Goal: Information Seeking & Learning: Learn about a topic

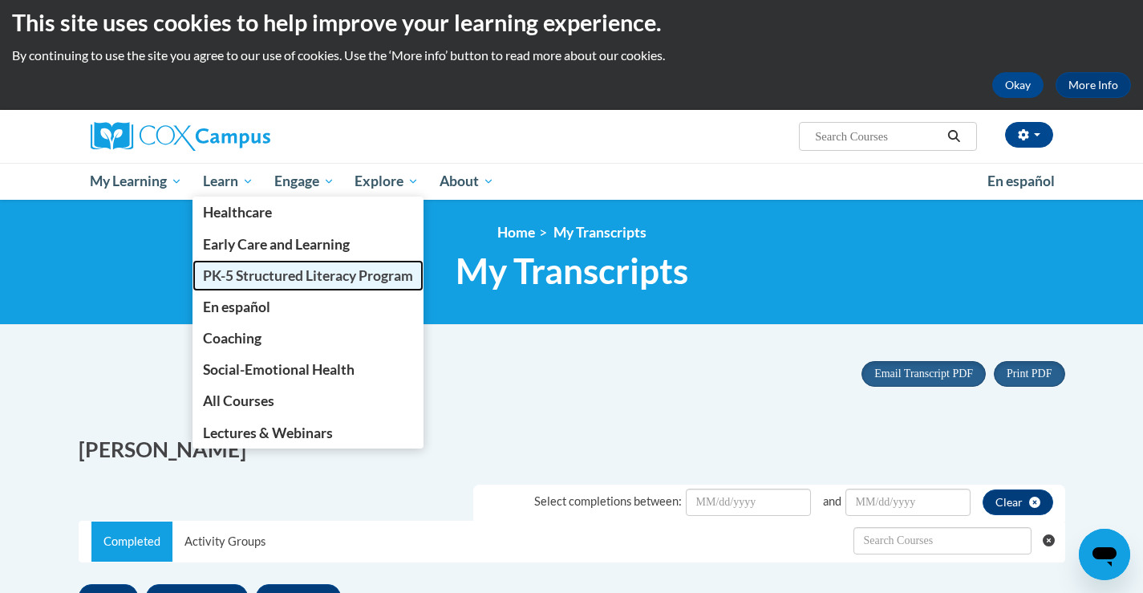
click at [257, 276] on span "PK-5 Structured Literacy Program" at bounding box center [308, 275] width 210 height 17
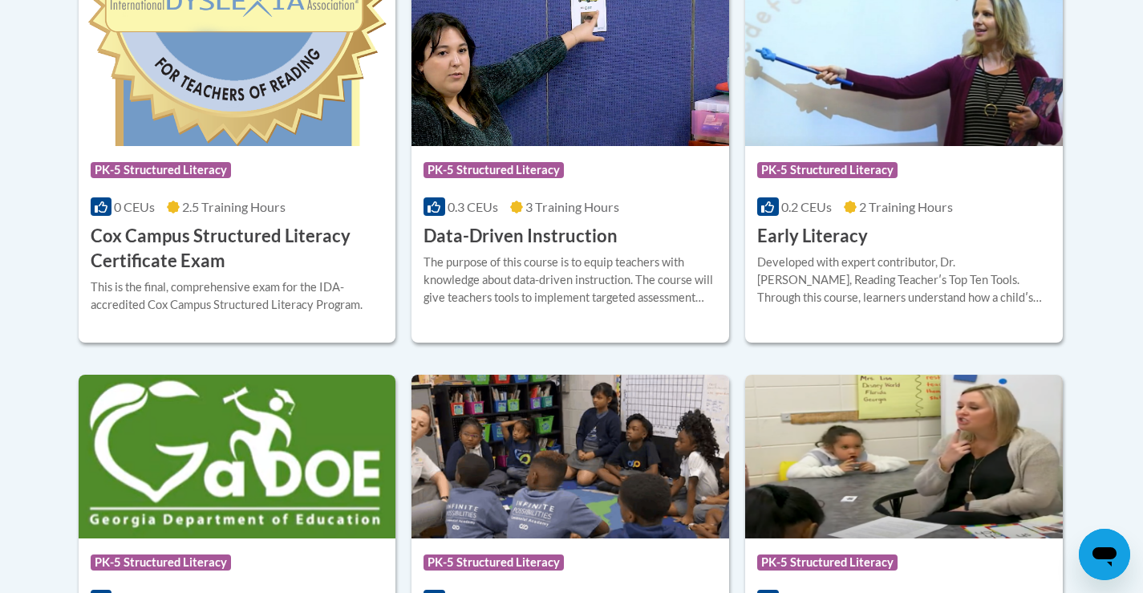
scroll to position [753, 0]
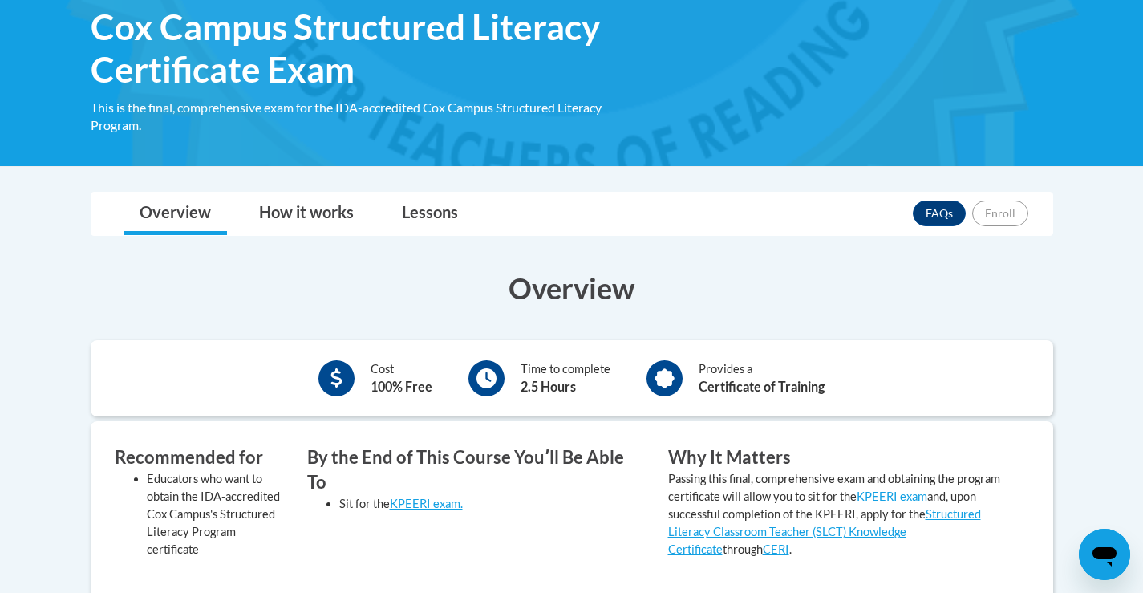
scroll to position [265, 0]
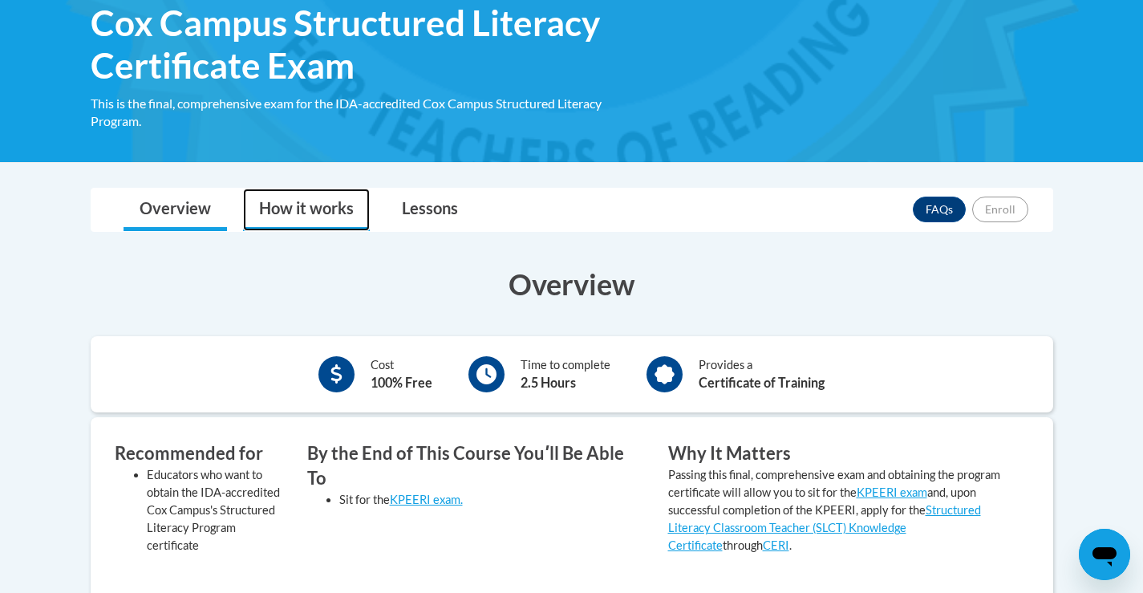
click at [283, 211] on link "How it works" at bounding box center [306, 209] width 127 height 42
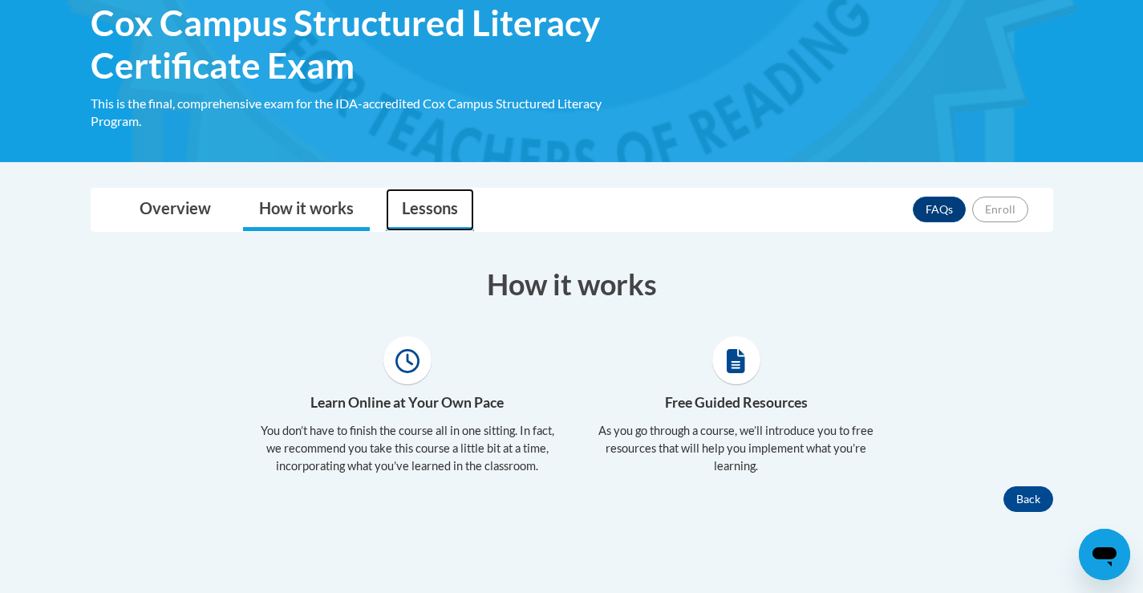
click at [430, 222] on link "Lessons" at bounding box center [430, 209] width 88 height 42
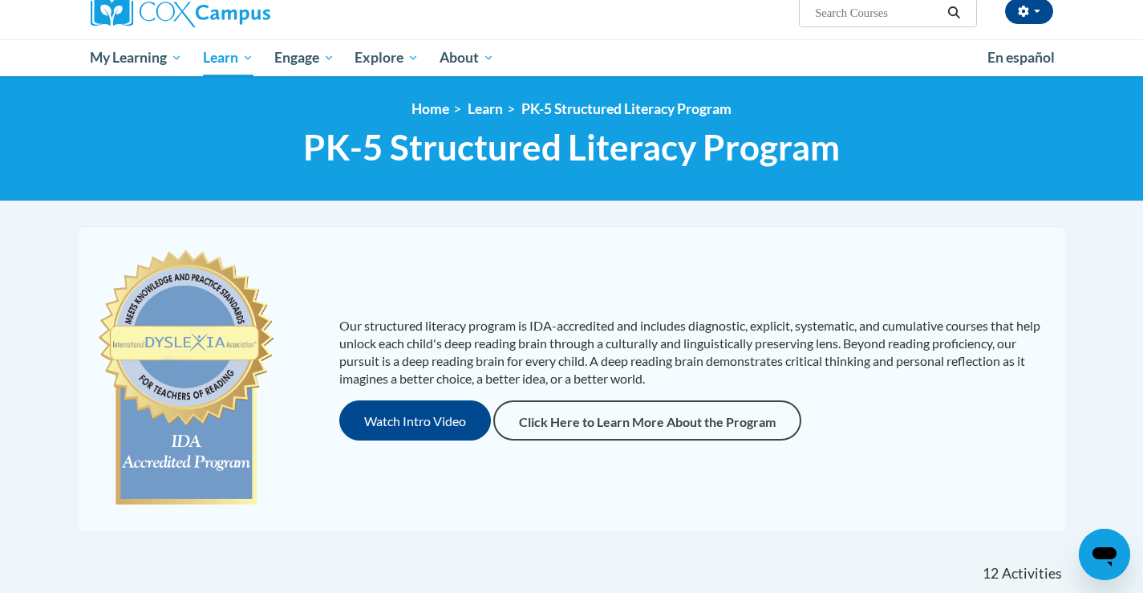
scroll to position [152, 0]
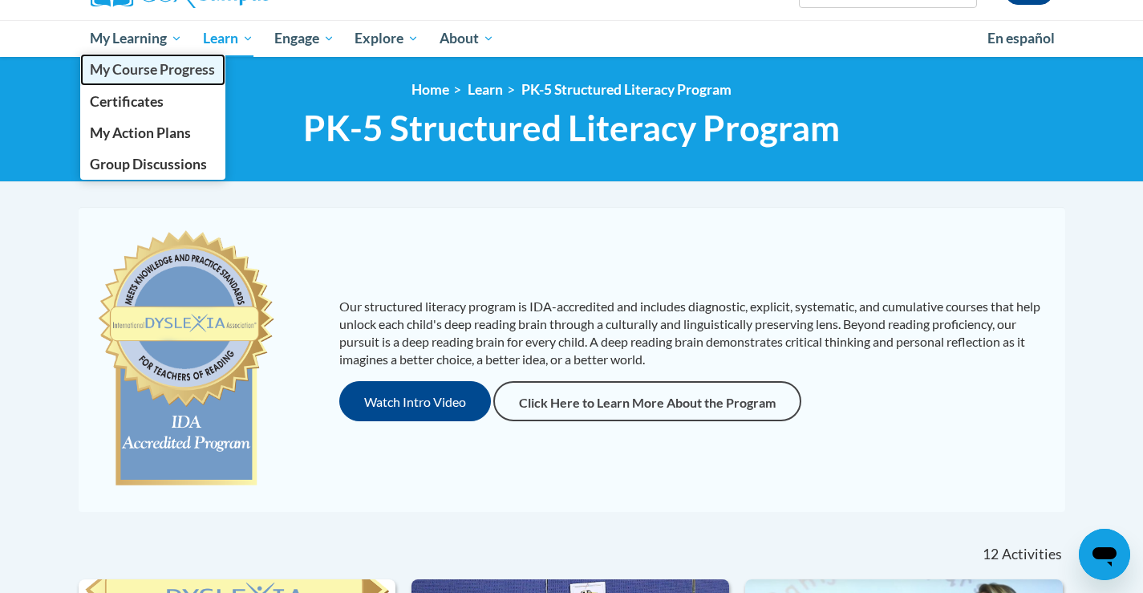
click at [149, 72] on span "My Course Progress" at bounding box center [152, 69] width 125 height 17
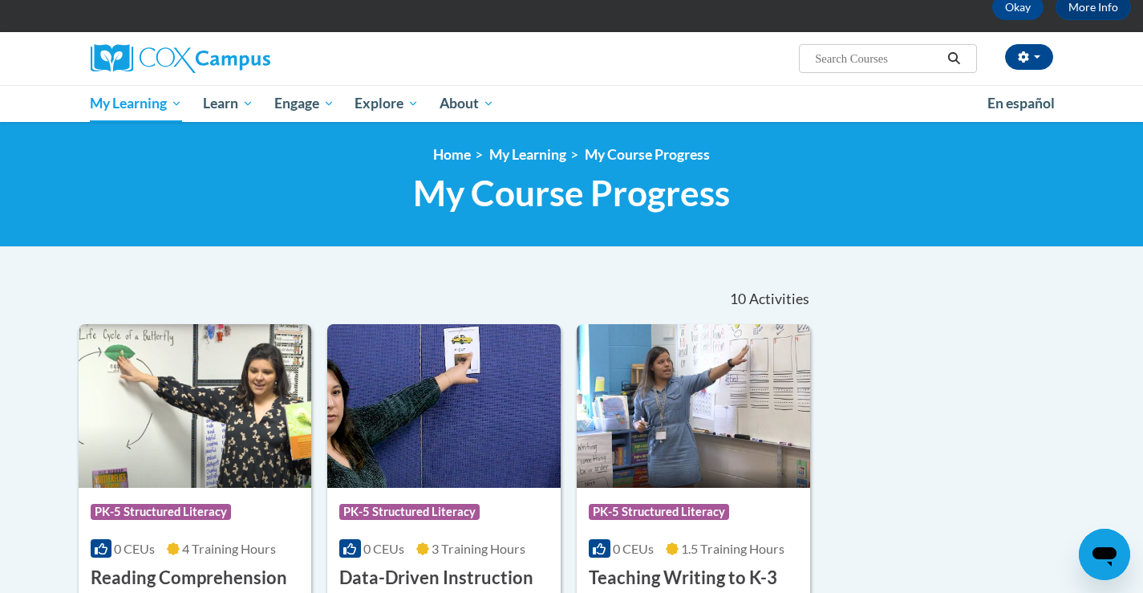
scroll to position [81, 0]
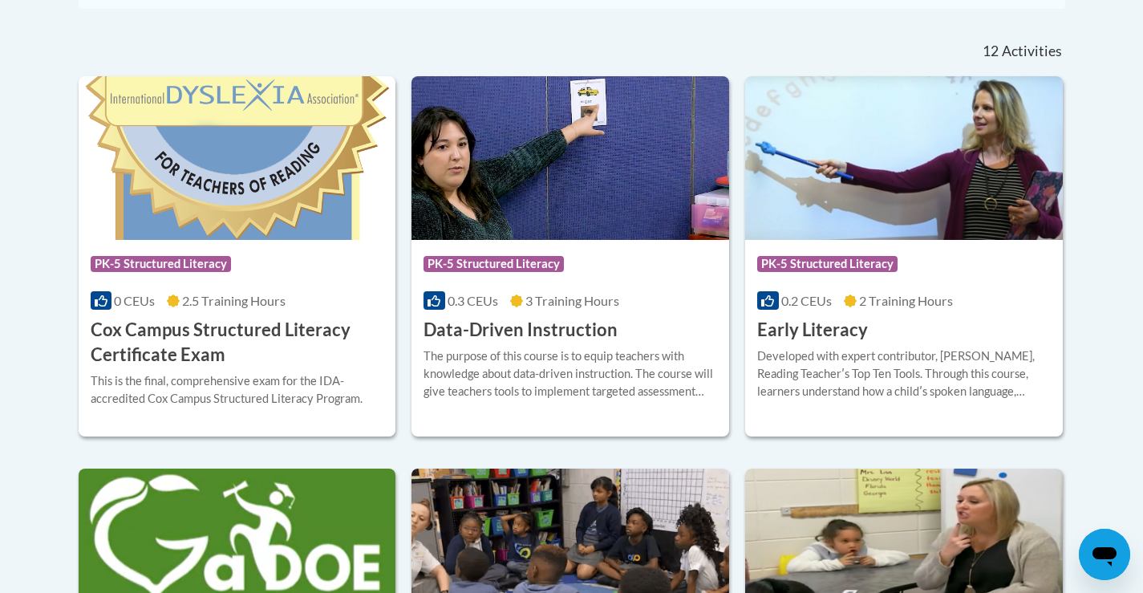
scroll to position [663, 0]
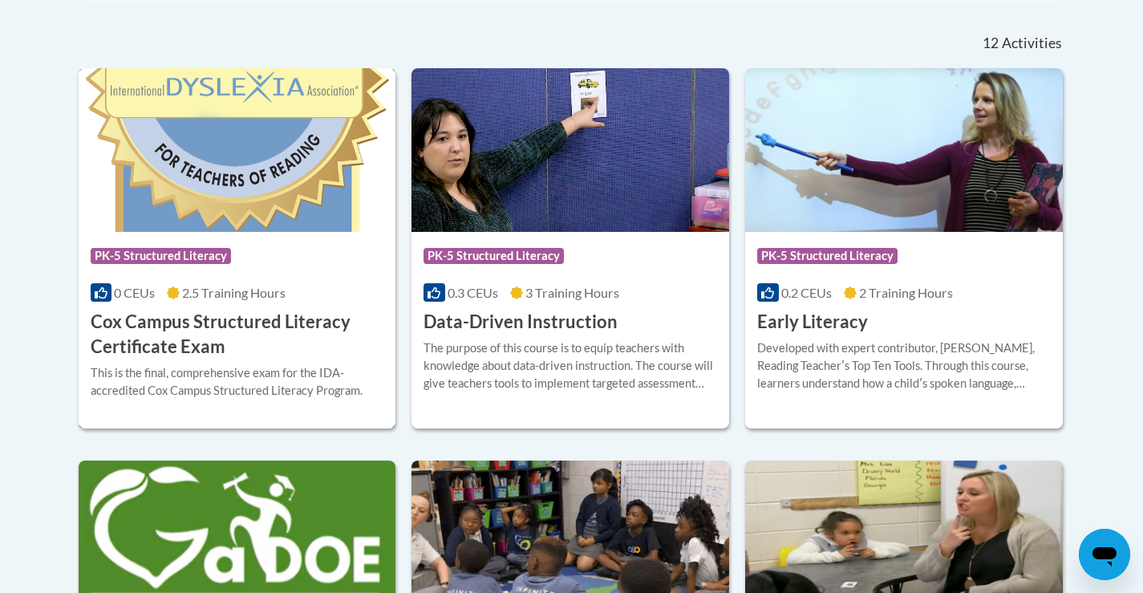
click at [213, 336] on h3 "Cox Campus Structured Literacy Certificate Exam" at bounding box center [237, 335] width 293 height 50
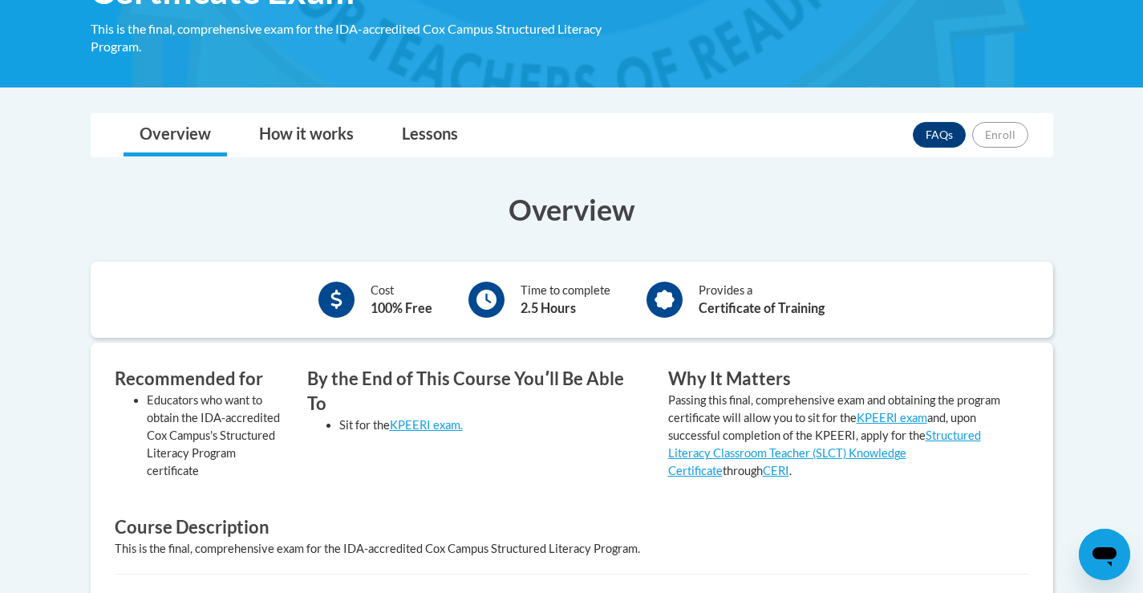
scroll to position [309, 0]
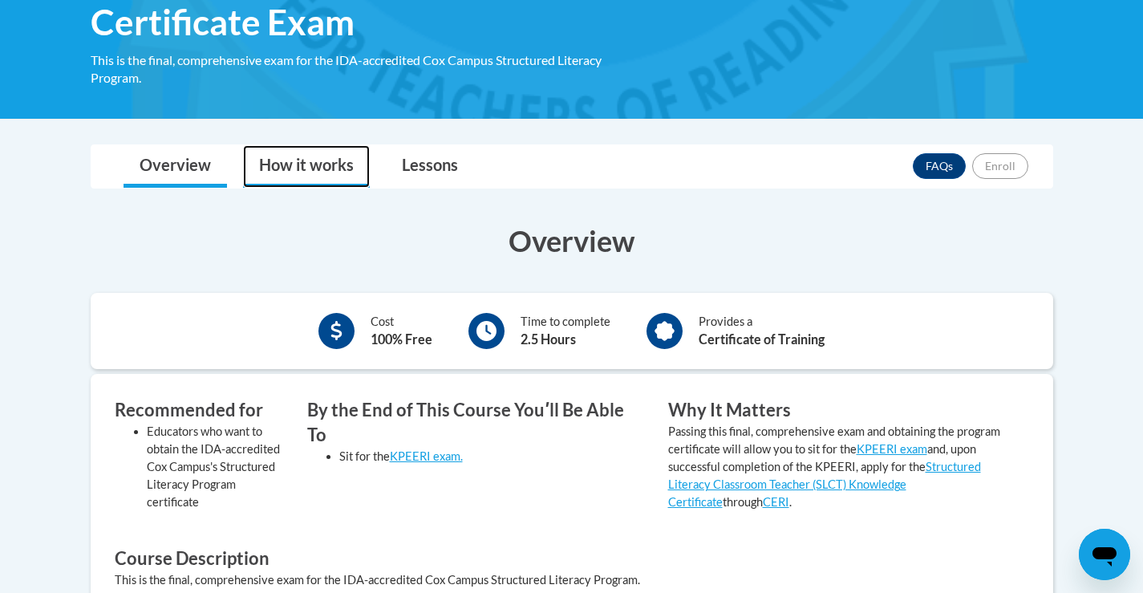
click at [297, 163] on link "How it works" at bounding box center [306, 166] width 127 height 42
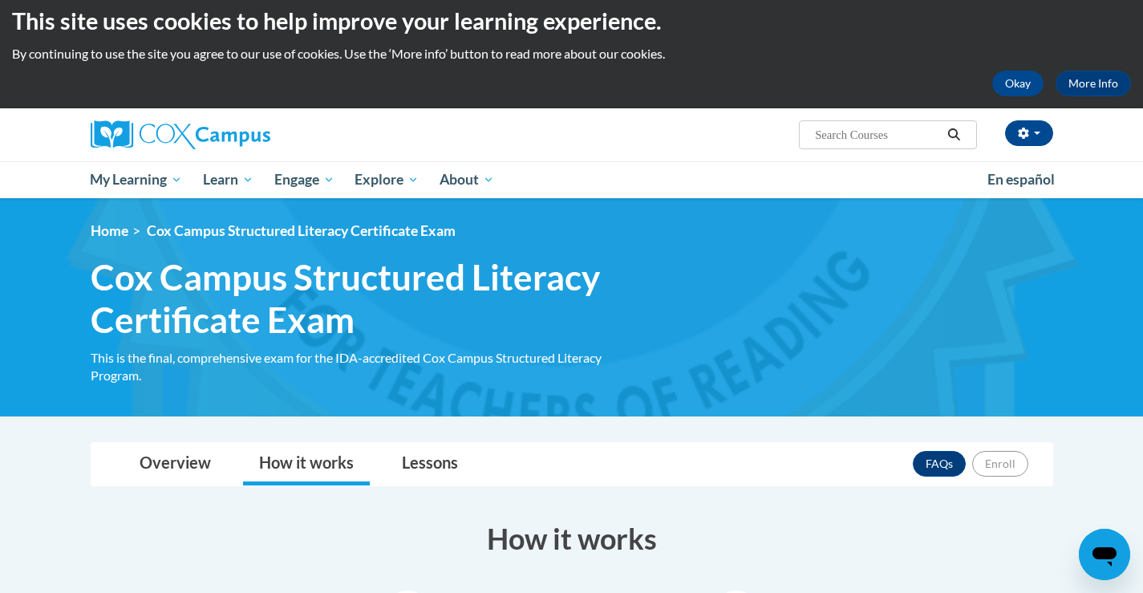
scroll to position [0, 0]
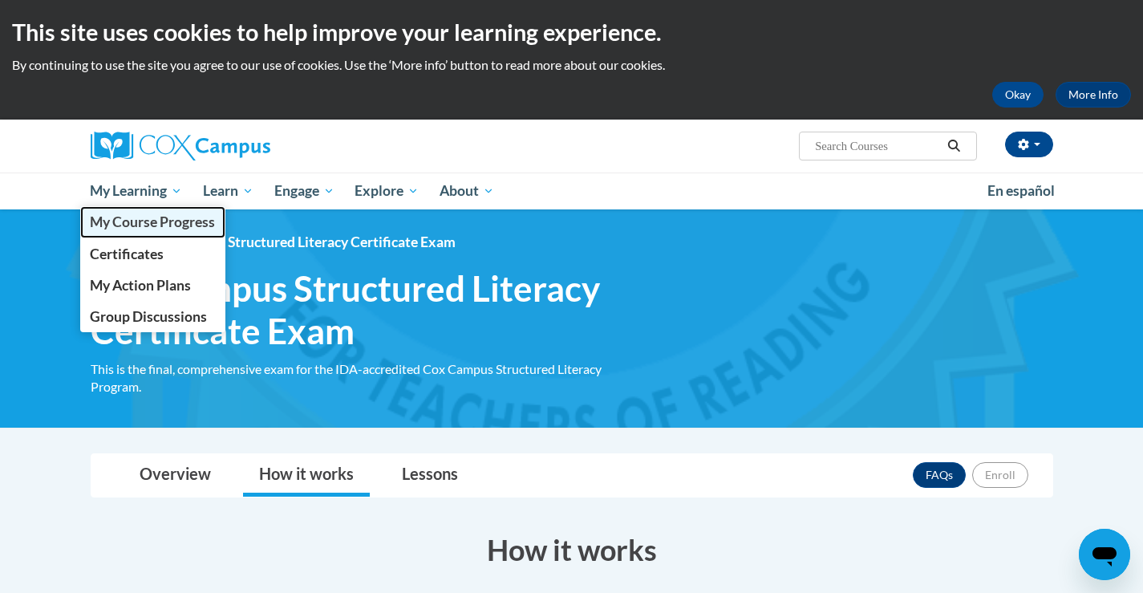
click at [119, 217] on span "My Course Progress" at bounding box center [152, 221] width 125 height 17
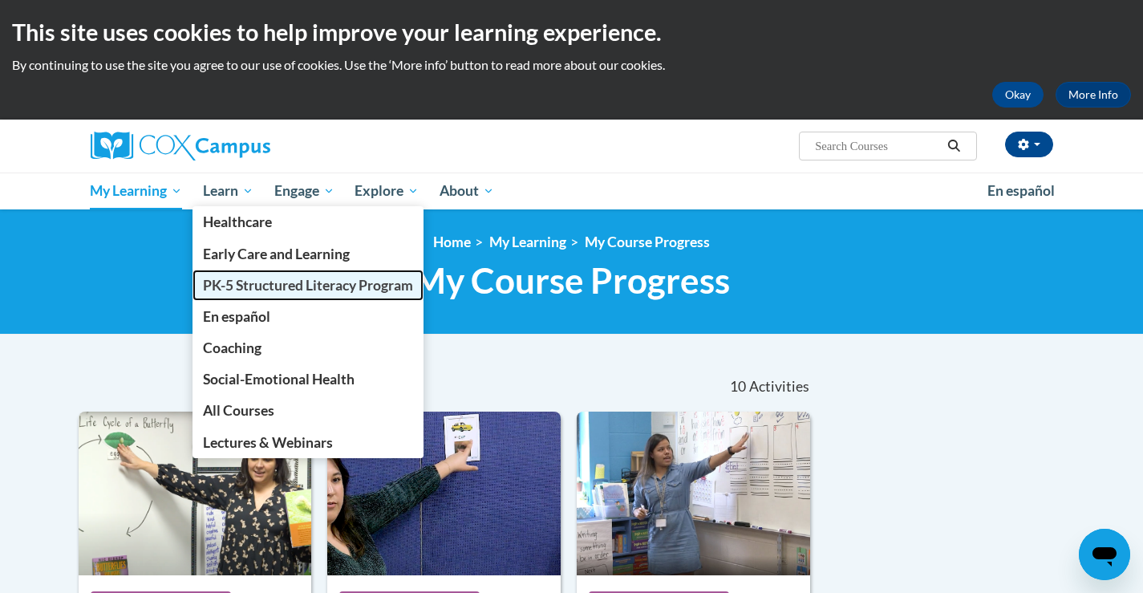
click at [245, 289] on span "PK-5 Structured Literacy Program" at bounding box center [308, 285] width 210 height 17
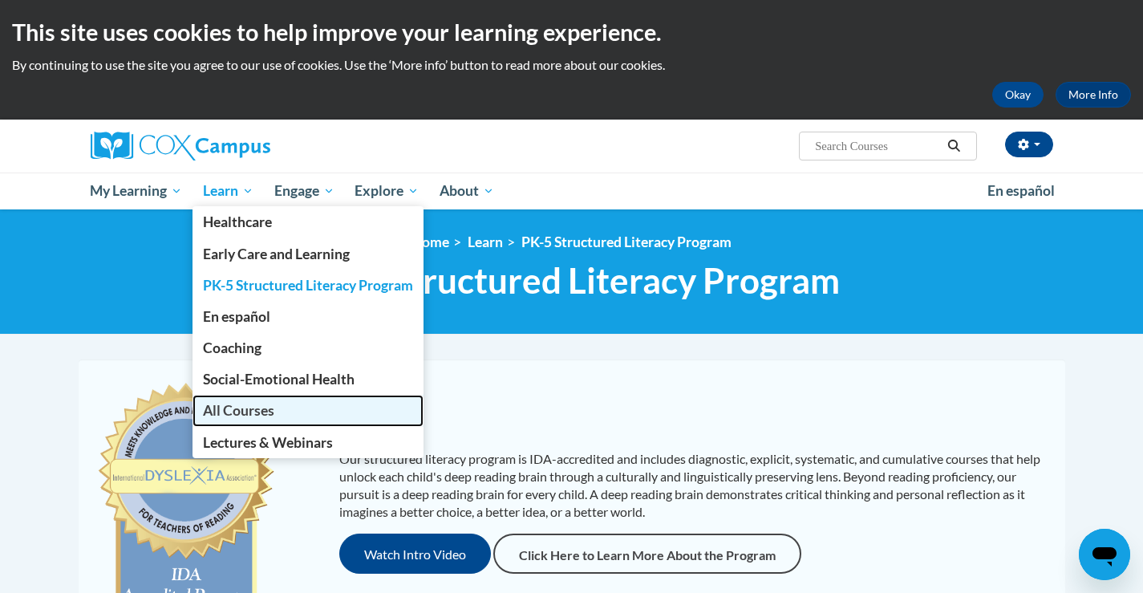
click at [251, 414] on span "All Courses" at bounding box center [238, 410] width 71 height 17
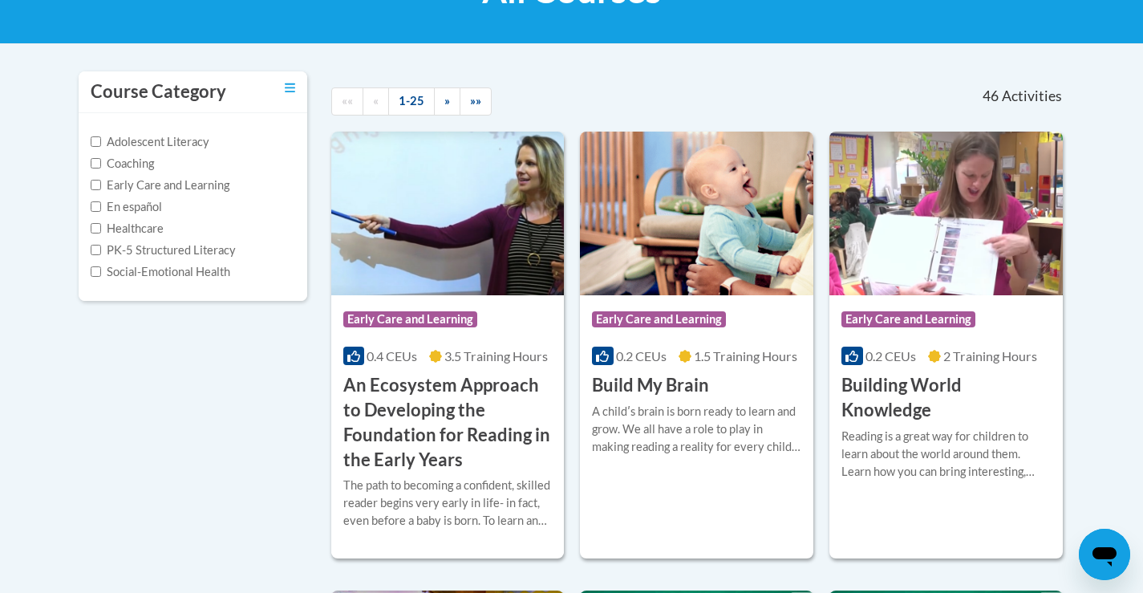
scroll to position [284, 0]
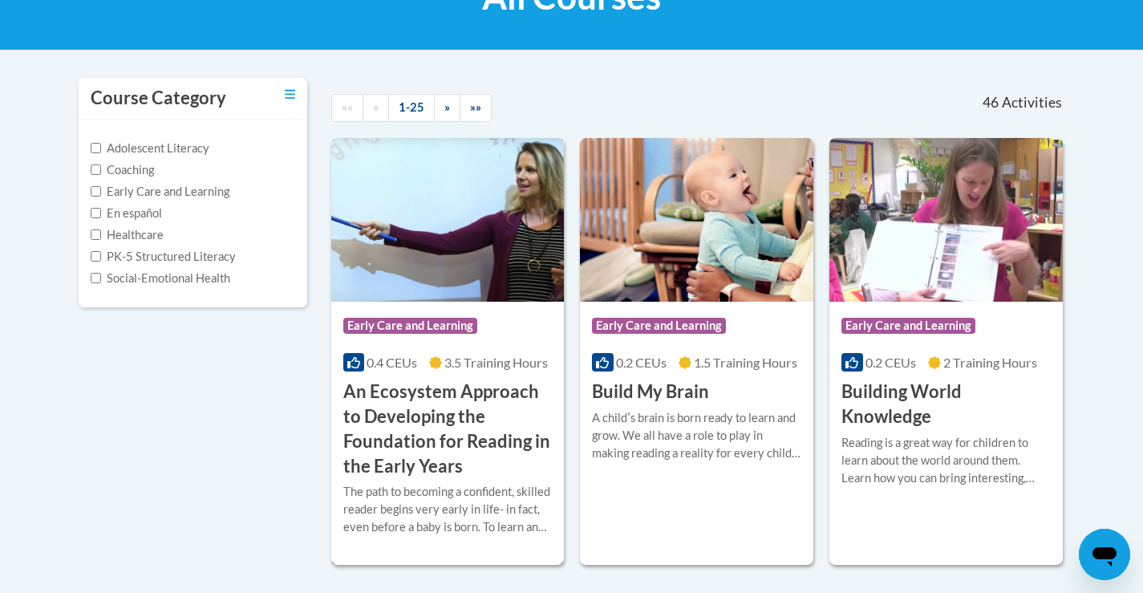
click at [419, 398] on h3 "An Ecosystem Approach to Developing the Foundation for Reading in the Early Yea…" at bounding box center [447, 428] width 209 height 99
